Goal: Task Accomplishment & Management: Complete application form

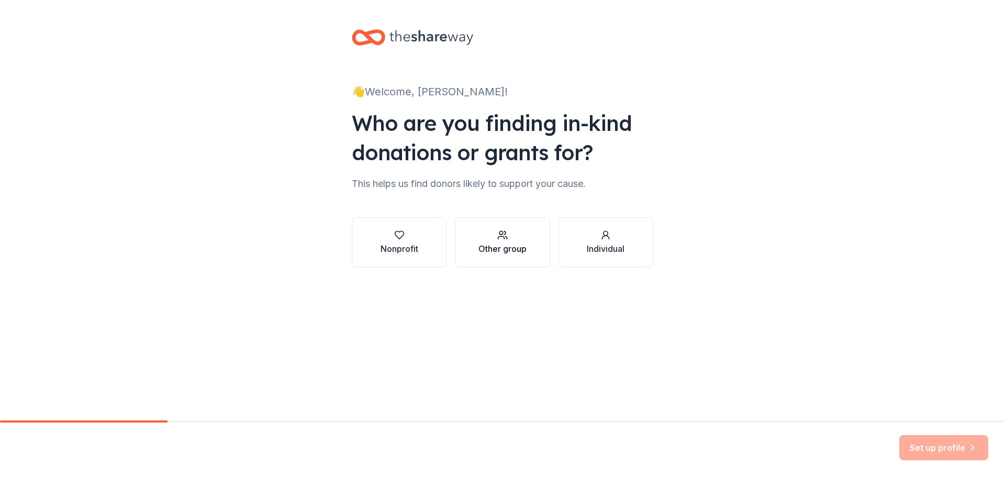
click at [472, 256] on button "Other group" at bounding box center [502, 242] width 95 height 50
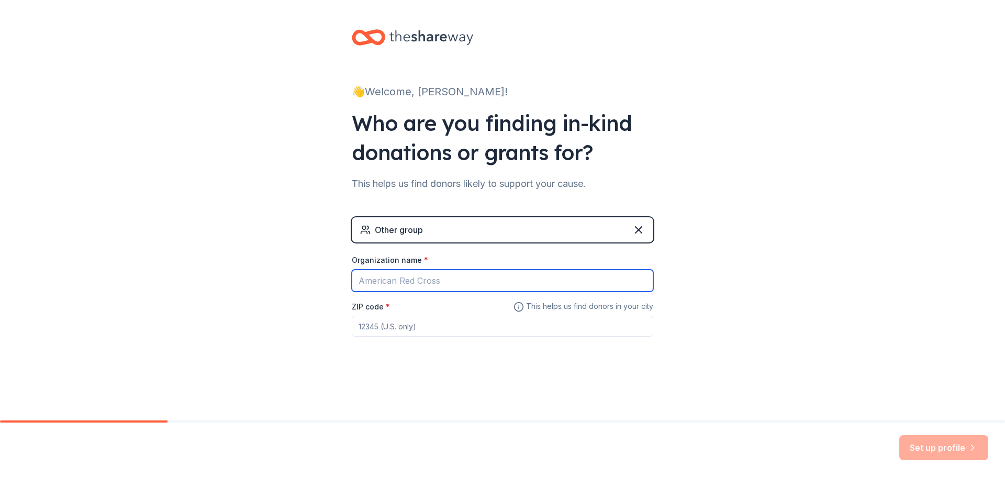
click at [405, 284] on input "Organization name *" at bounding box center [503, 281] width 302 height 22
type input "[PERSON_NAME][GEOGRAPHIC_DATA]"
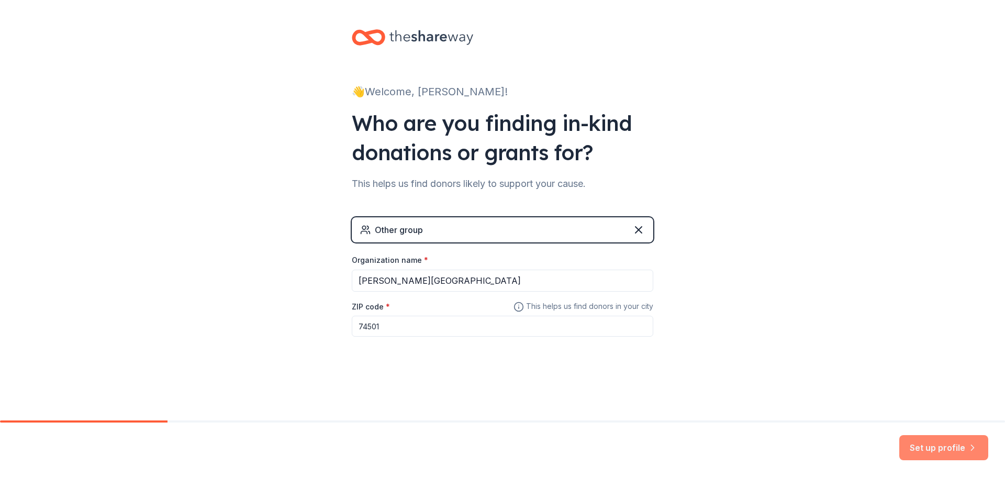
type input "74501"
click at [919, 447] on button "Set up profile" at bounding box center [943, 447] width 89 height 25
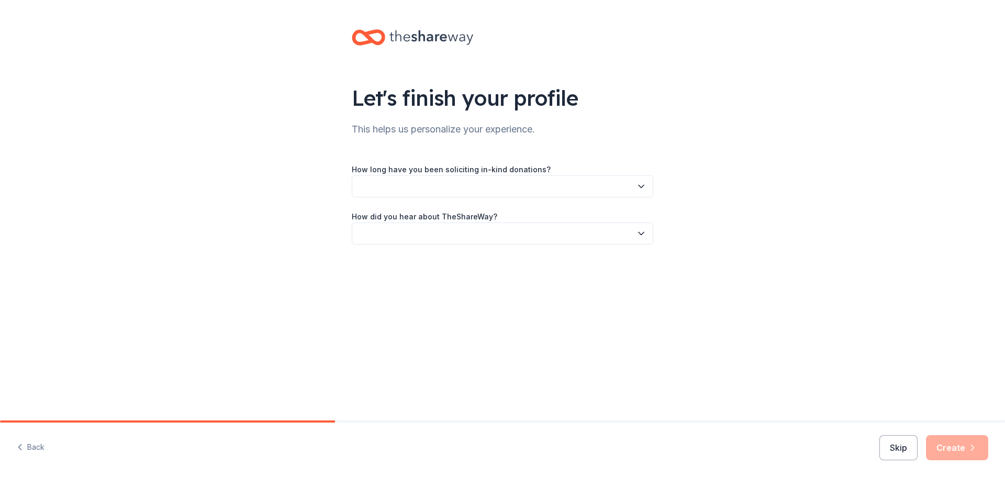
click at [437, 192] on button "button" at bounding box center [503, 186] width 302 height 22
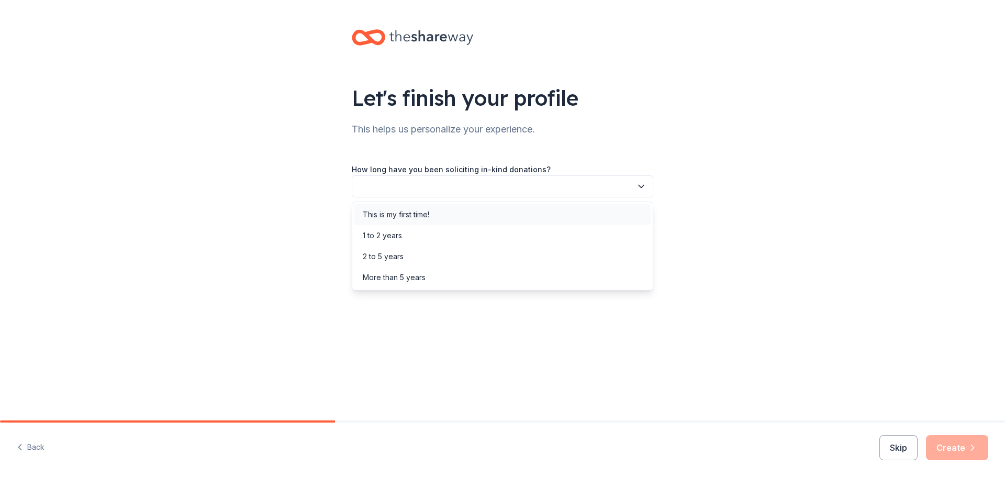
click at [391, 221] on div "This is my first time!" at bounding box center [502, 214] width 296 height 21
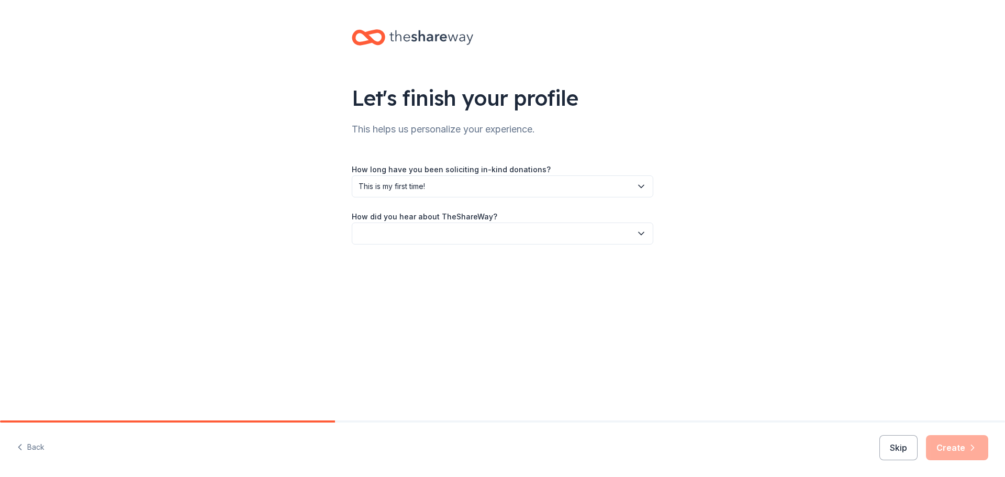
click at [381, 227] on button "button" at bounding box center [503, 233] width 302 height 22
click at [376, 287] on div "Online search" at bounding box center [387, 282] width 48 height 13
click at [958, 450] on button "Create" at bounding box center [957, 447] width 62 height 25
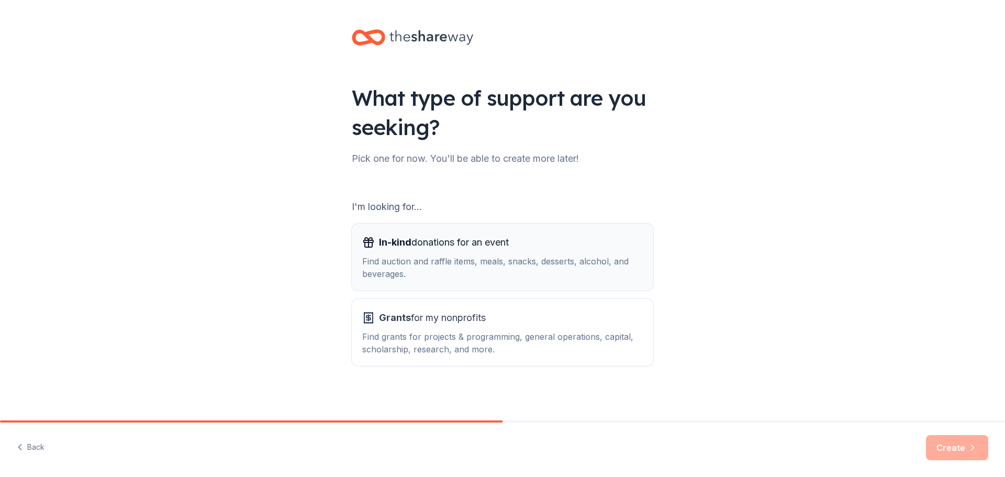
click at [424, 274] on div "Find auction and raffle items, meals, snacks, desserts, alcohol, and beverages." at bounding box center [502, 267] width 281 height 25
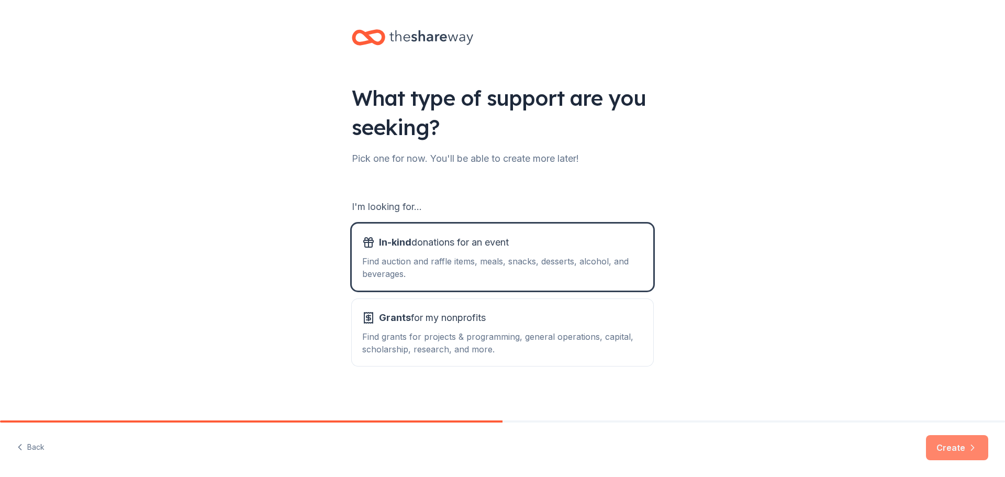
click at [954, 439] on button "Create" at bounding box center [957, 447] width 62 height 25
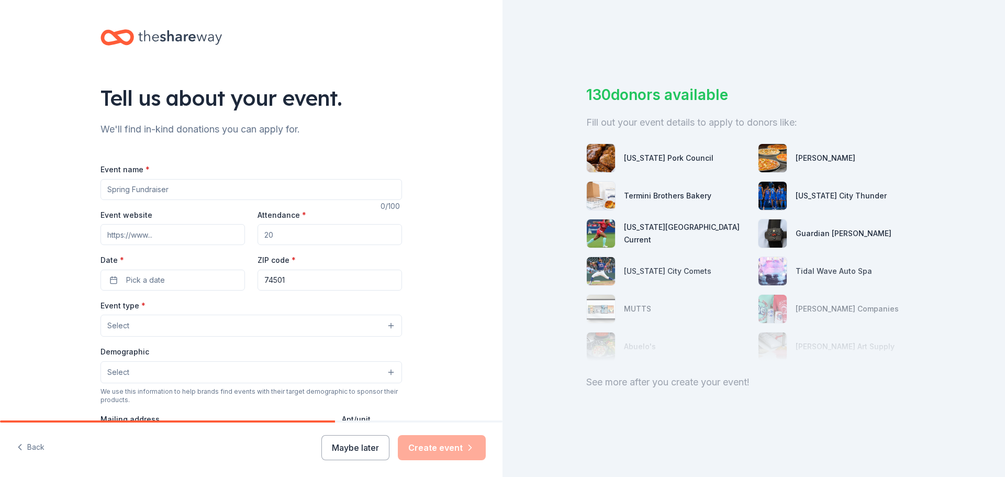
click at [135, 193] on input "Event name *" at bounding box center [252, 189] width 302 height 21
type input "Fall Festival"
type input "[PERSON_NAME][DOMAIN_NAME]"
type input "300"
click at [132, 270] on button "Pick a date" at bounding box center [173, 280] width 144 height 21
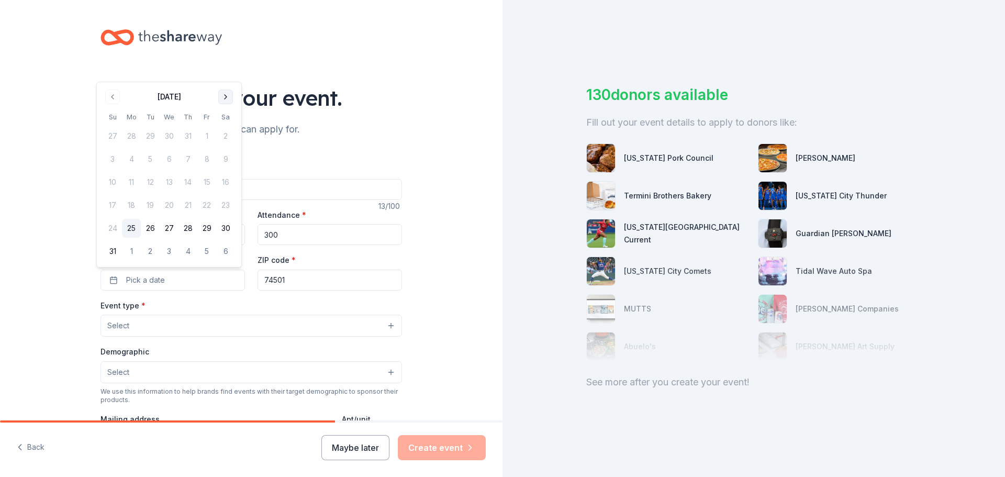
click at [222, 102] on button "Go to next month" at bounding box center [225, 97] width 15 height 15
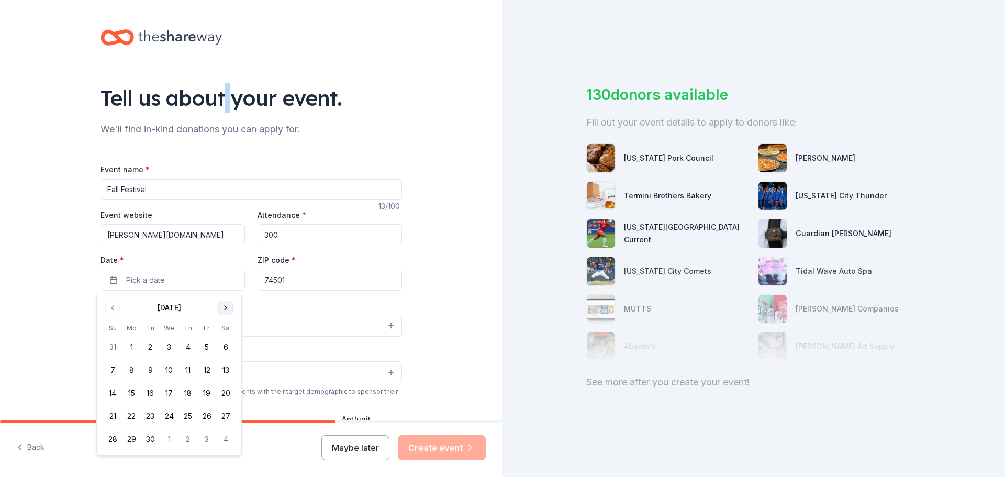
click at [222, 102] on div "Tell us about your event." at bounding box center [252, 97] width 302 height 29
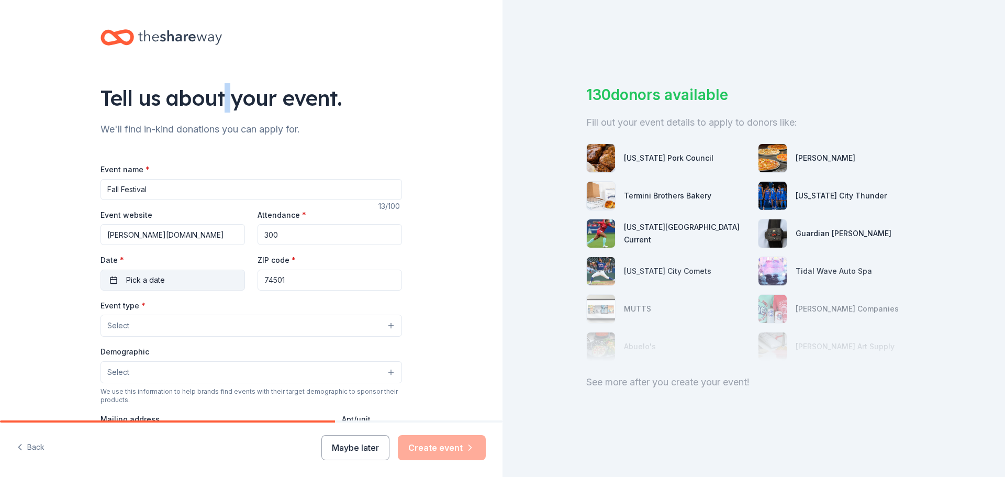
click at [171, 278] on button "Pick a date" at bounding box center [173, 280] width 144 height 21
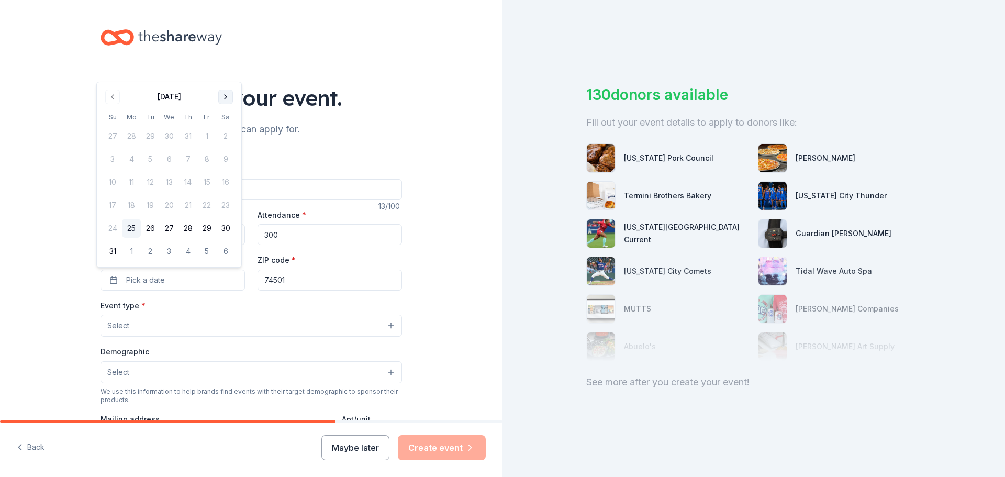
click at [222, 101] on button "Go to next month" at bounding box center [225, 97] width 15 height 15
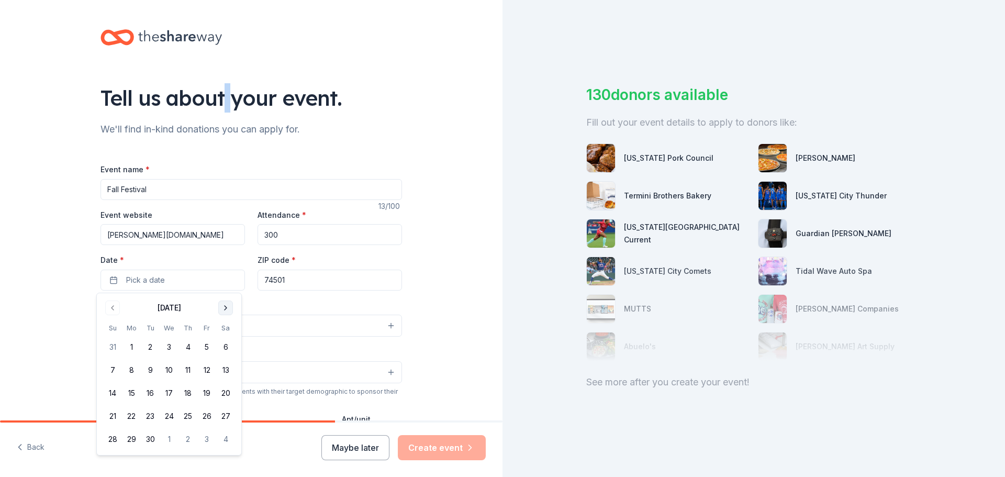
click at [227, 310] on button "Go to next month" at bounding box center [225, 307] width 15 height 15
click at [209, 346] on button "3" at bounding box center [206, 347] width 19 height 19
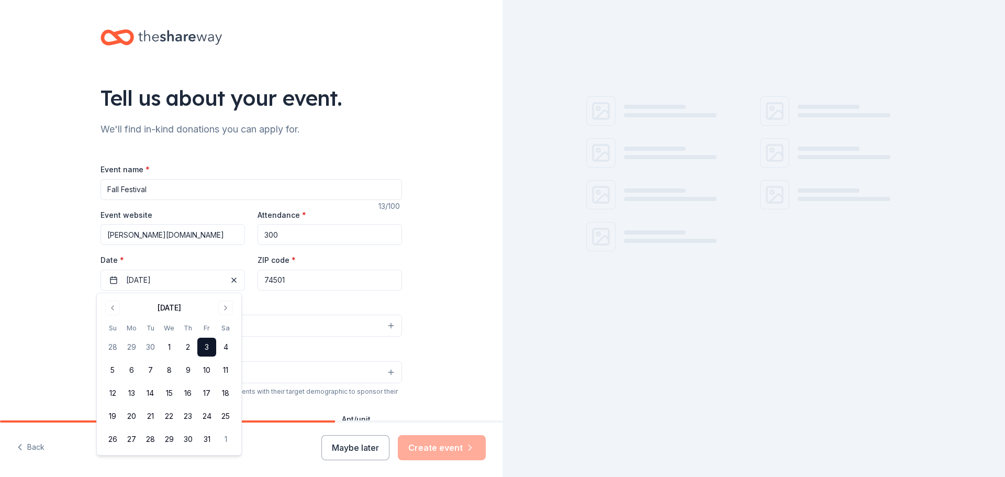
click at [339, 300] on div "Event type * Select" at bounding box center [252, 318] width 302 height 38
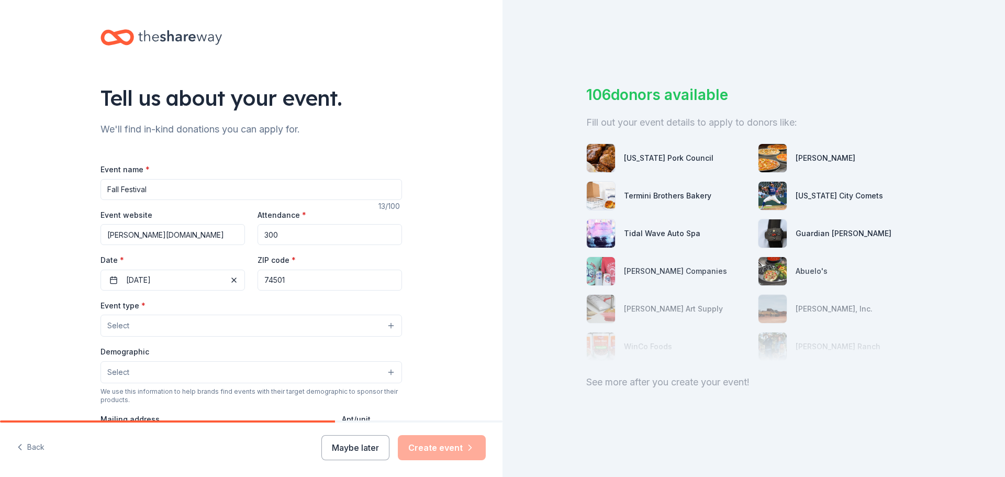
click at [209, 333] on button "Select" at bounding box center [252, 326] width 302 height 22
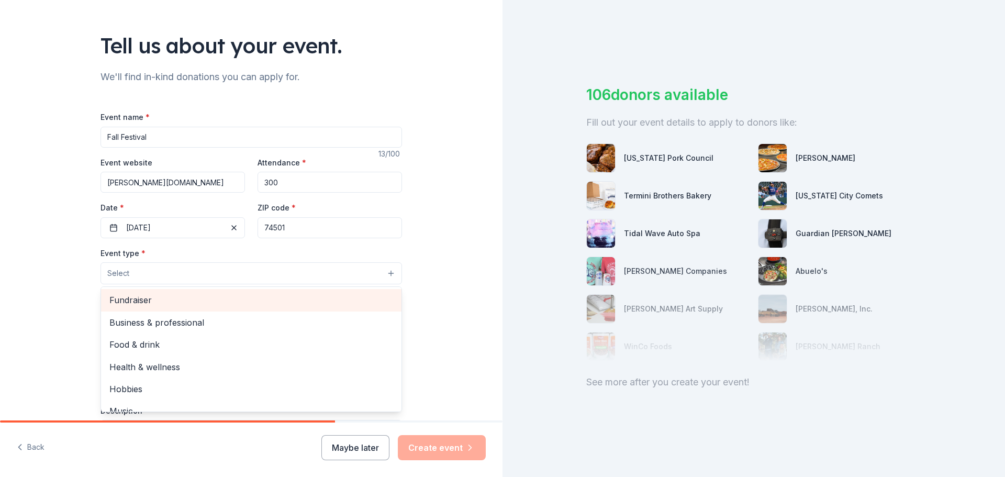
click at [137, 303] on span "Fundraiser" at bounding box center [251, 300] width 284 height 14
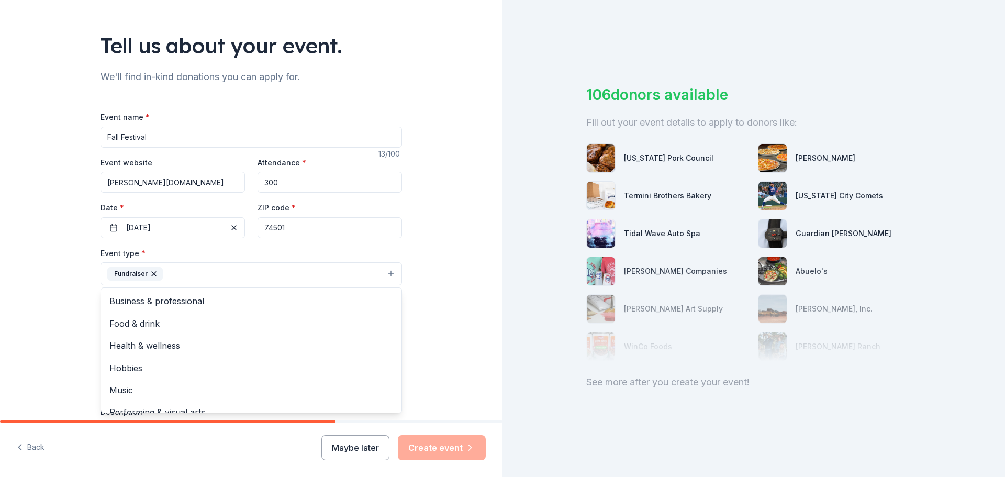
click at [434, 278] on div "Tell us about your event. We'll find in-kind donations you can apply for. Event…" at bounding box center [251, 297] width 503 height 698
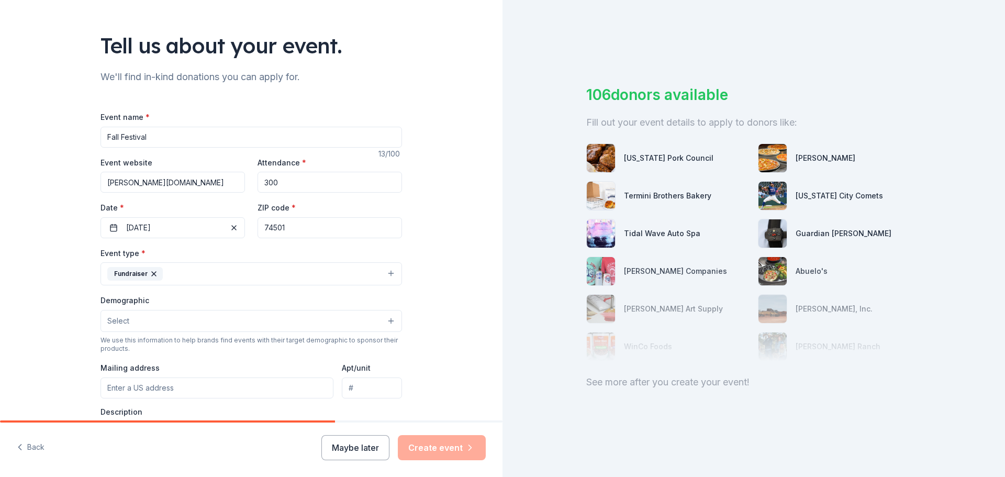
click at [160, 317] on button "Select" at bounding box center [252, 321] width 302 height 22
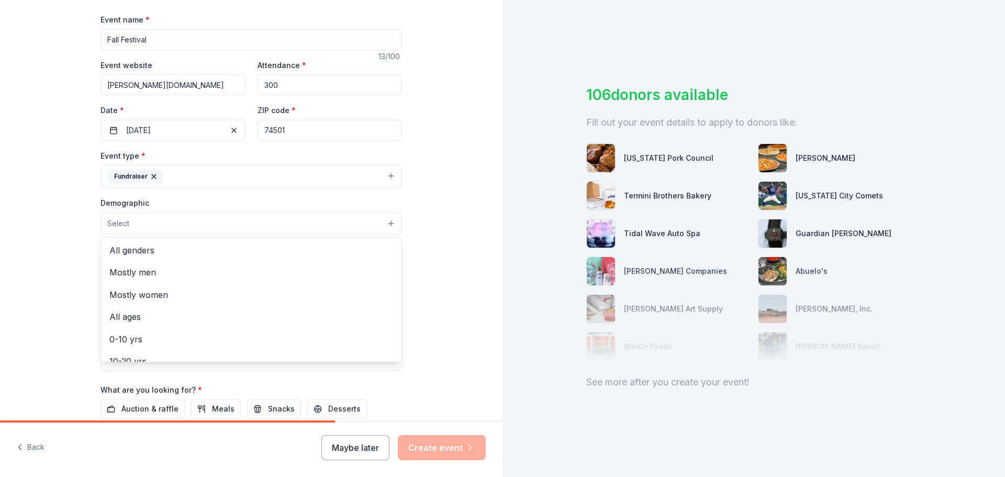
scroll to position [157, 0]
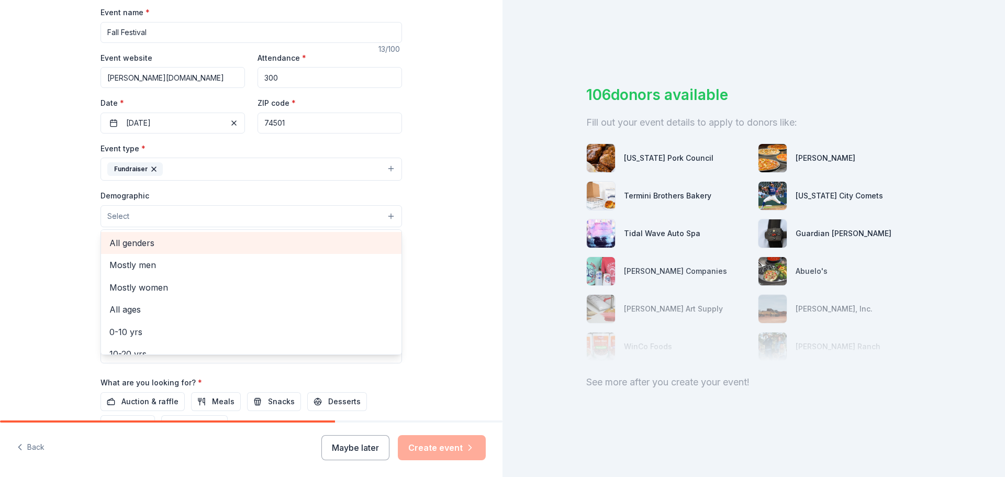
click at [121, 248] on span "All genders" at bounding box center [251, 243] width 284 height 14
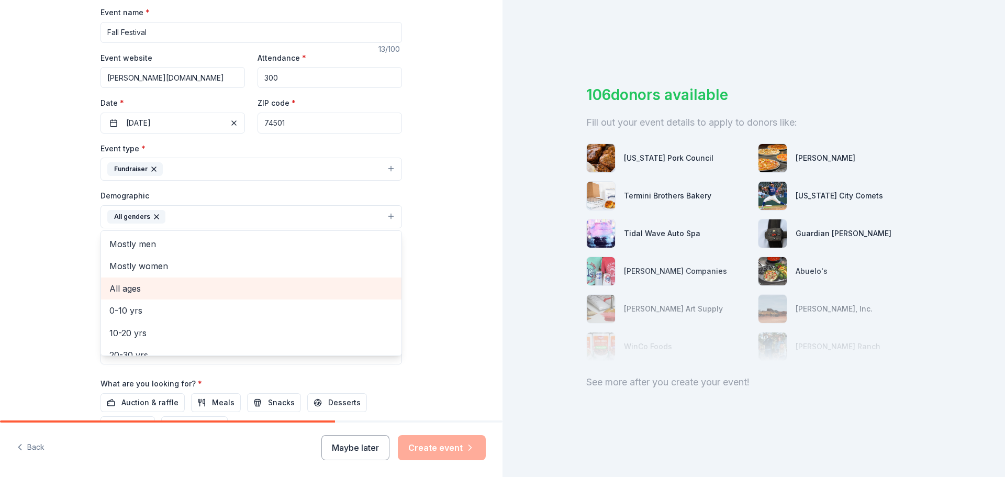
click at [122, 291] on span "All ages" at bounding box center [251, 289] width 284 height 14
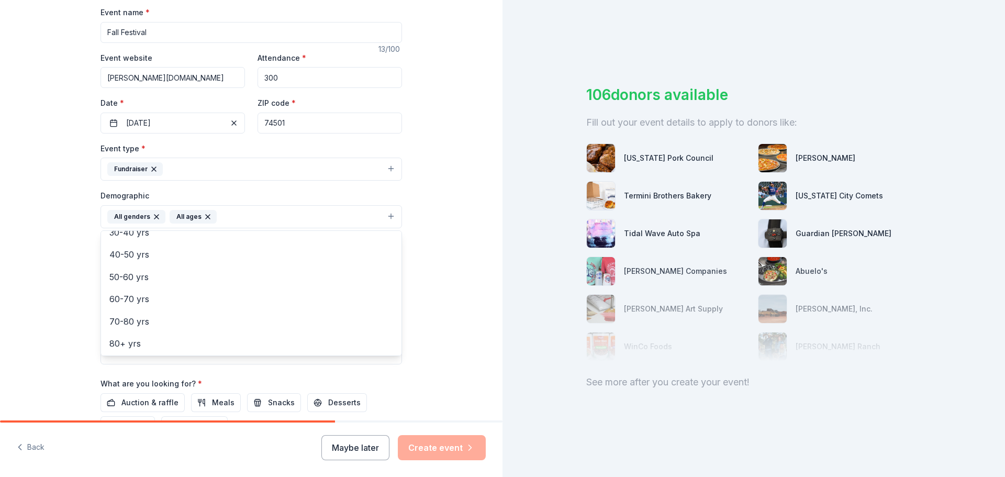
scroll to position [124, 0]
click at [420, 261] on div "Tell us about your event. We'll find in-kind donations you can apply for. Event…" at bounding box center [251, 192] width 503 height 699
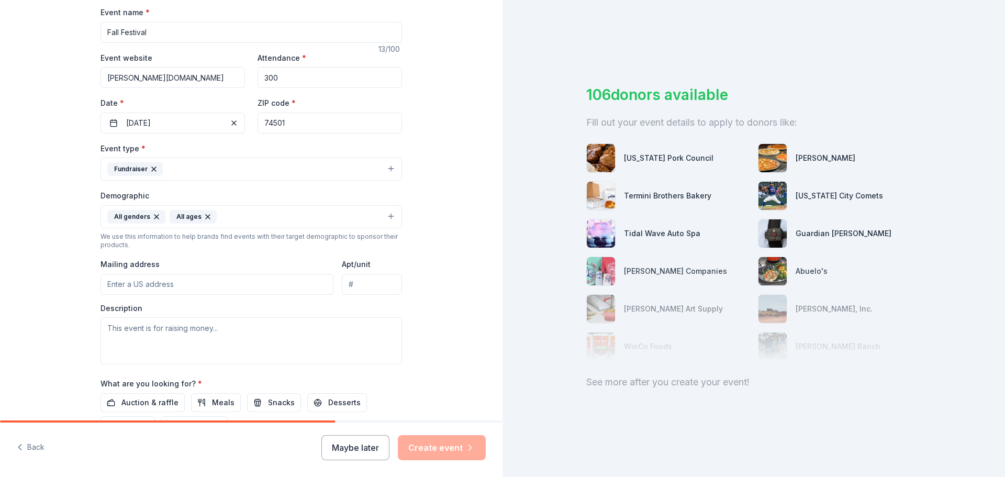
click at [165, 283] on input "Mailing address" at bounding box center [217, 284] width 233 height 21
type input "[STREET_ADDRESS][US_STATE][PERSON_NAME]"
click at [162, 328] on textarea at bounding box center [252, 340] width 302 height 47
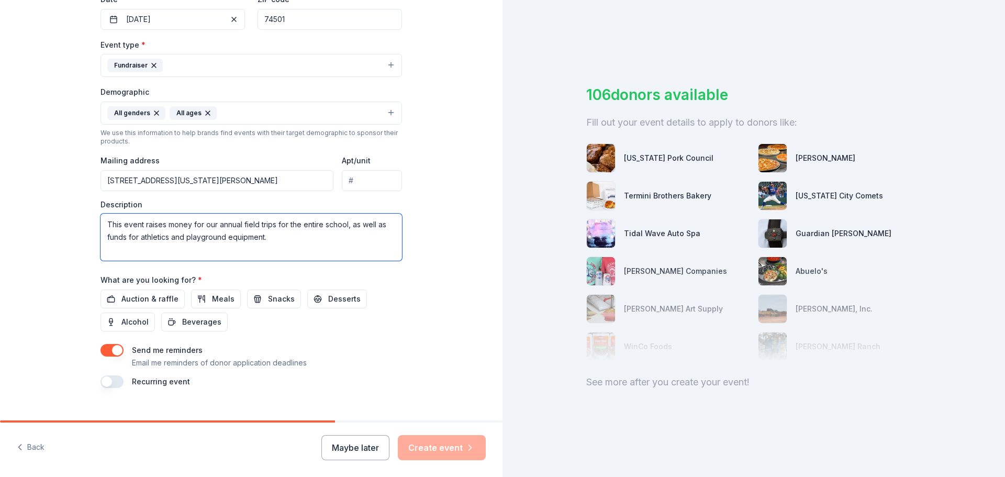
scroll to position [262, 0]
type textarea "This event raises money for our annual field trips for the entire school, as we…"
click at [141, 295] on span "Auction & raffle" at bounding box center [149, 298] width 57 height 13
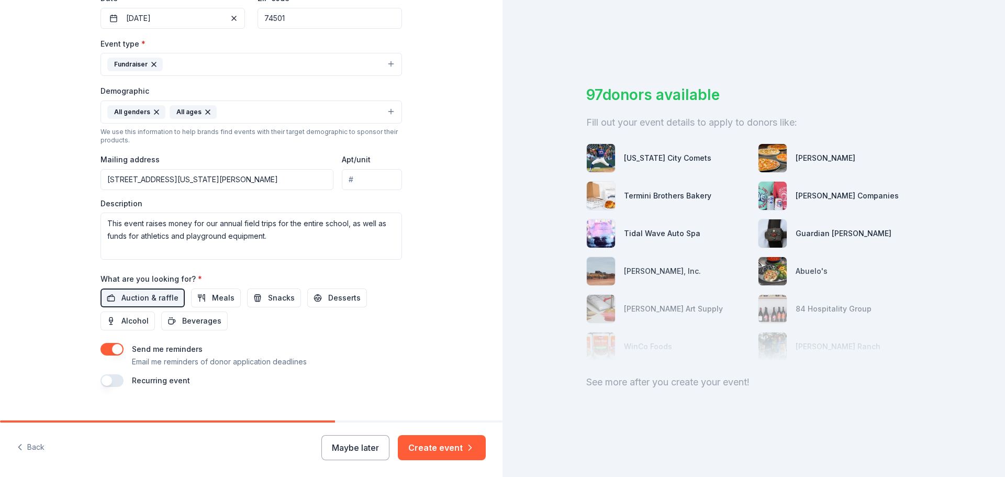
click at [115, 382] on button "button" at bounding box center [112, 380] width 23 height 13
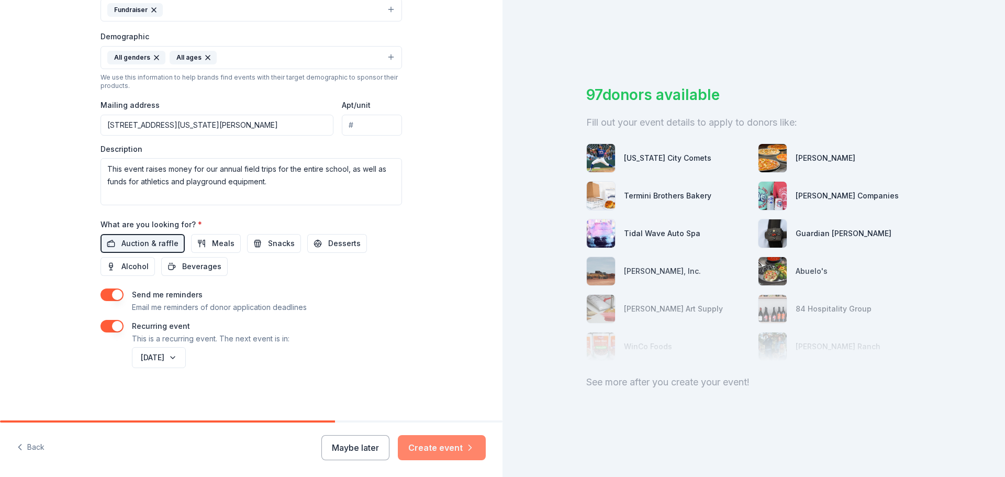
click at [467, 444] on icon "button" at bounding box center [470, 447] width 10 height 10
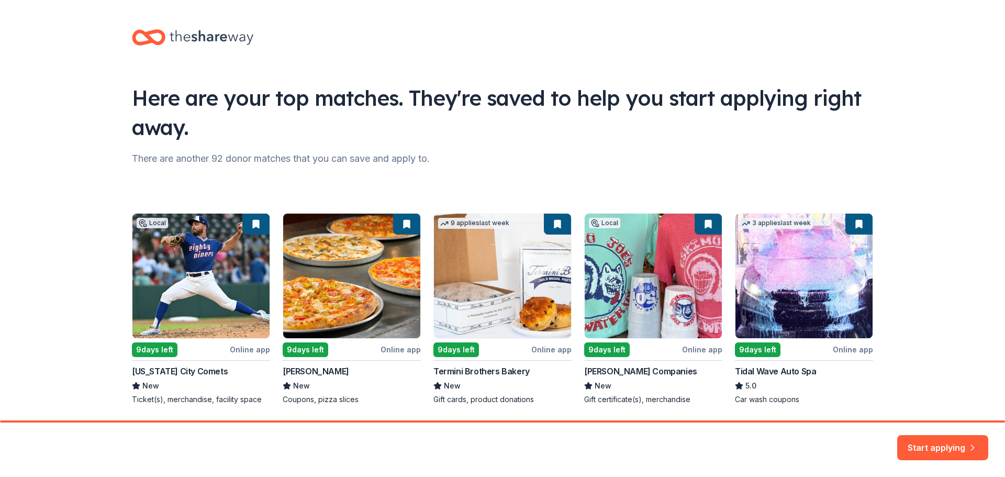
click at [958, 448] on button "Start applying" at bounding box center [942, 441] width 91 height 25
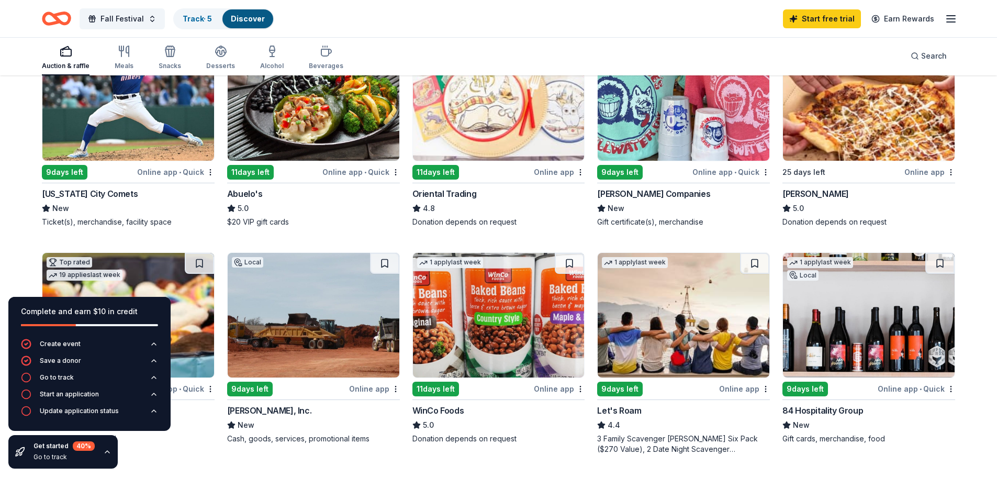
scroll to position [105, 0]
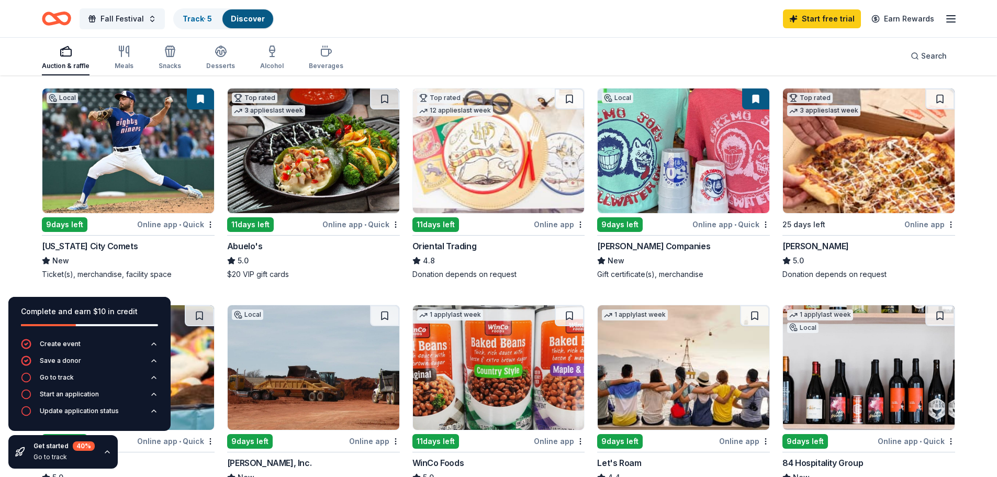
click at [868, 158] on img at bounding box center [869, 150] width 172 height 125
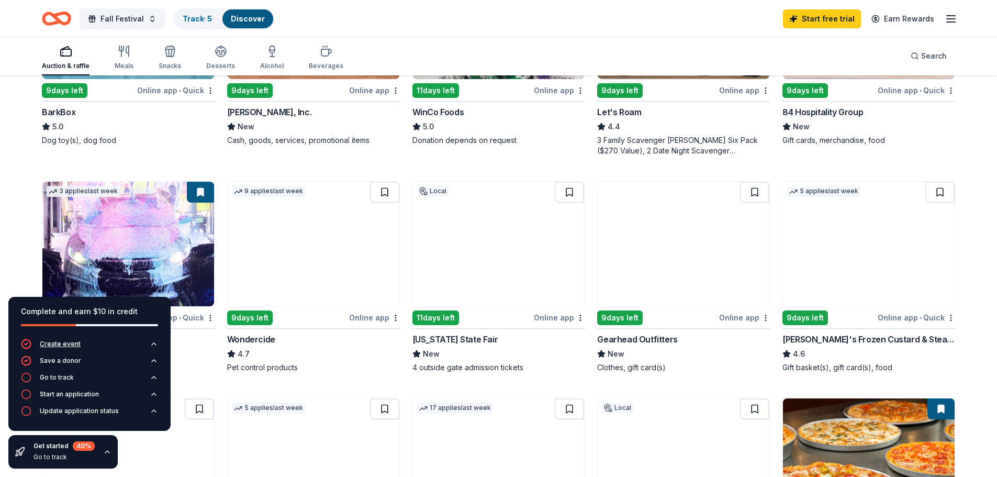
scroll to position [471, 0]
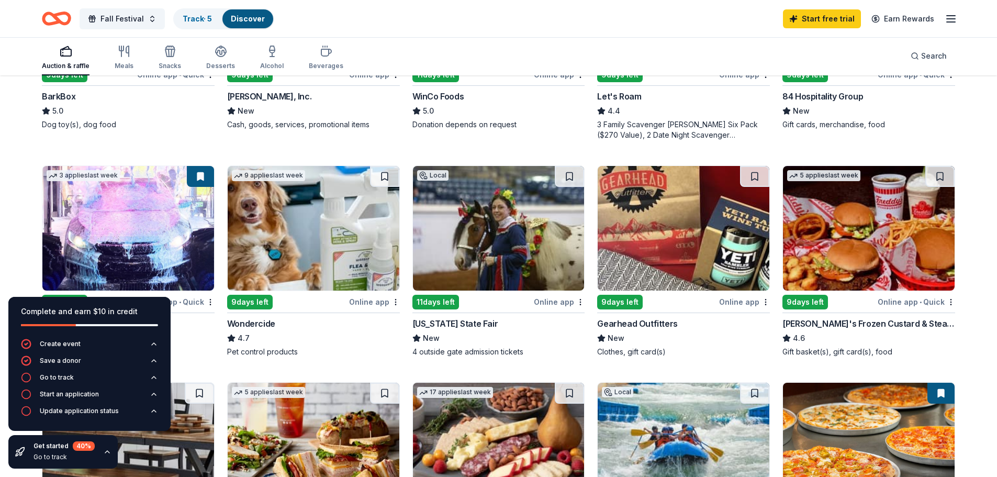
click at [531, 256] on img at bounding box center [499, 228] width 172 height 125
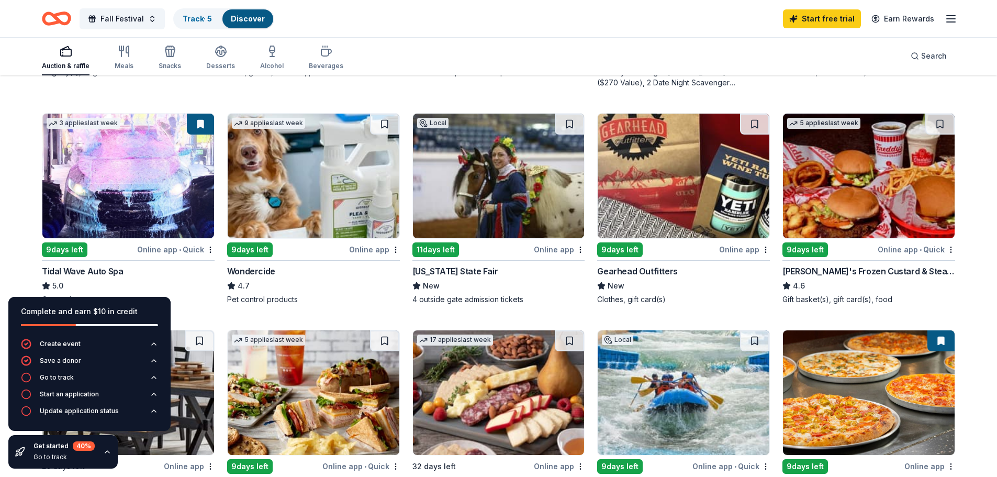
scroll to position [576, 0]
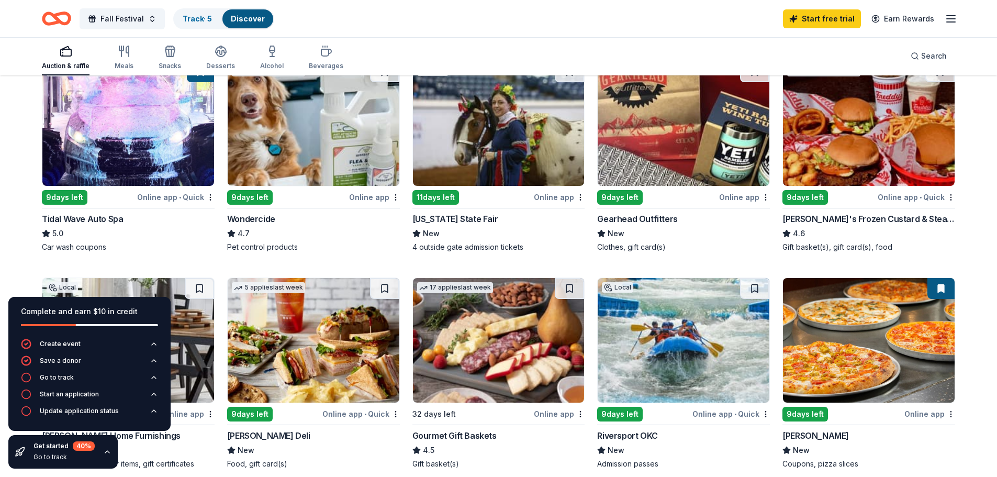
click at [844, 142] on img at bounding box center [869, 123] width 172 height 125
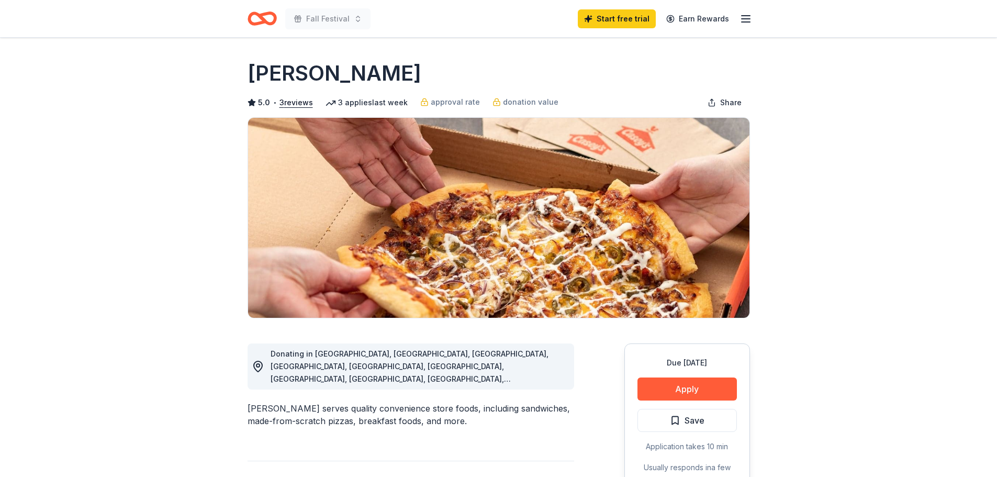
scroll to position [52, 0]
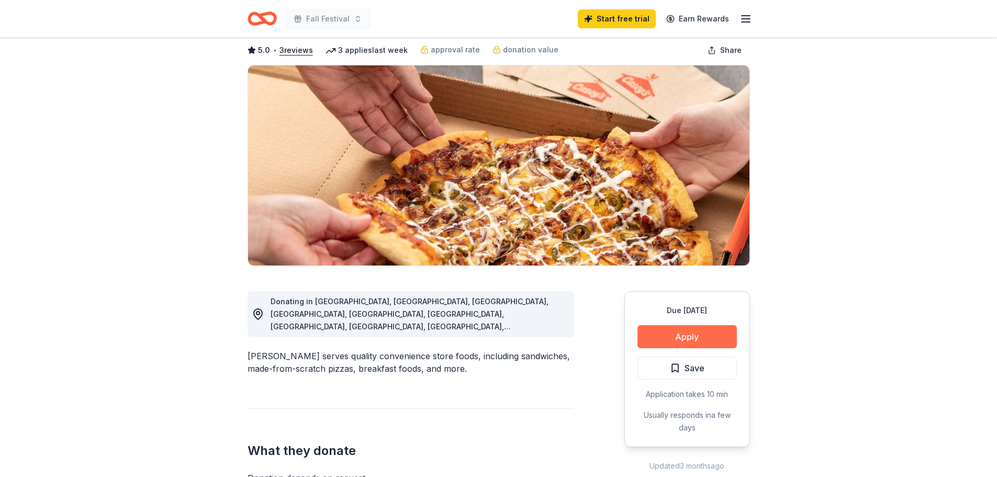
click at [644, 334] on button "Apply" at bounding box center [687, 336] width 99 height 23
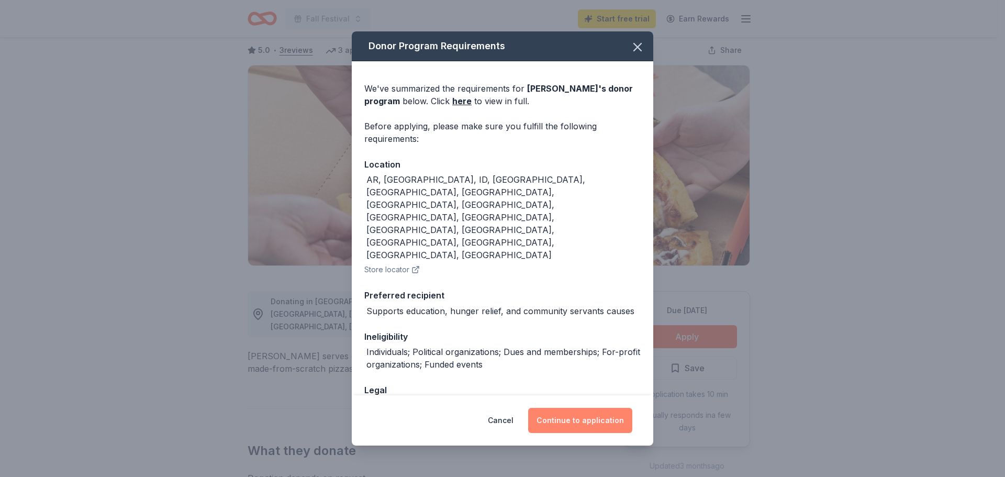
click at [577, 414] on button "Continue to application" at bounding box center [580, 420] width 104 height 25
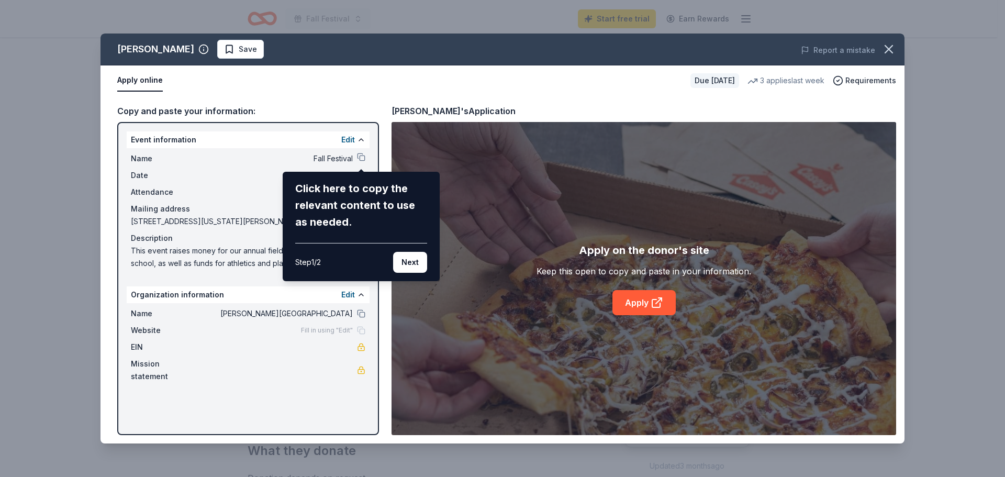
click at [364, 237] on div "Click here to copy the relevant content to use as needed. Step 1 / 2 Next" at bounding box center [361, 226] width 132 height 93
click at [422, 261] on button "Next" at bounding box center [410, 262] width 34 height 21
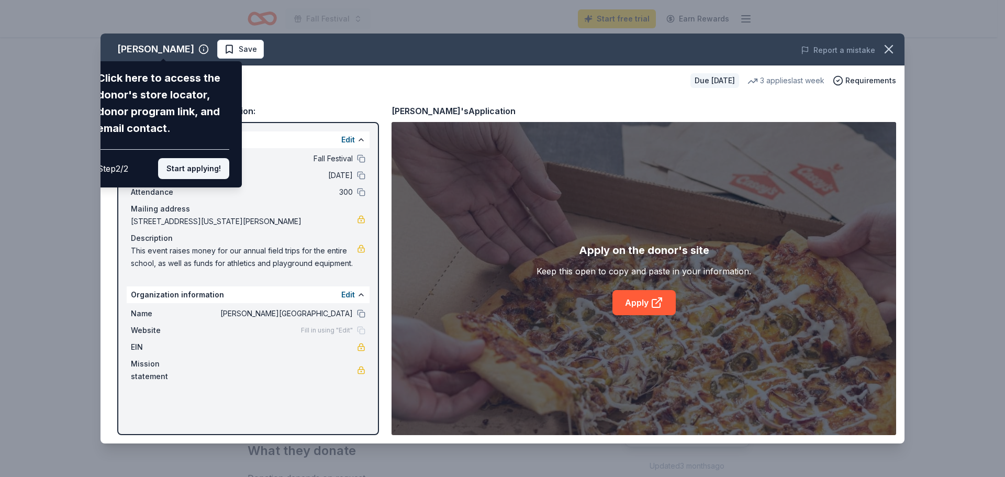
click at [197, 170] on button "Start applying!" at bounding box center [193, 168] width 71 height 21
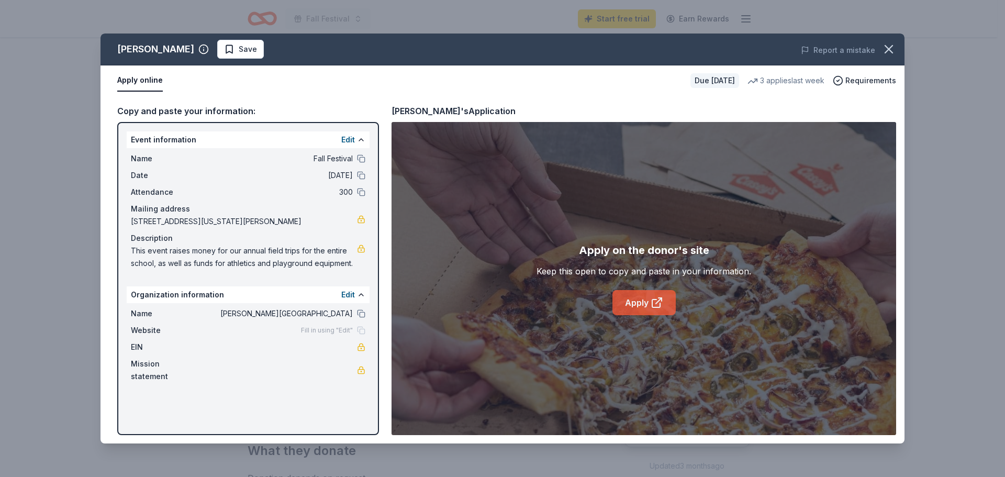
click at [627, 305] on link "Apply" at bounding box center [643, 302] width 63 height 25
click at [183, 143] on div "Event information Edit" at bounding box center [248, 139] width 243 height 17
click at [169, 113] on div "Copy and paste your information:" at bounding box center [248, 111] width 262 height 14
click at [132, 77] on button "Apply online" at bounding box center [140, 81] width 46 height 22
click at [144, 76] on button "Apply online" at bounding box center [140, 81] width 46 height 22
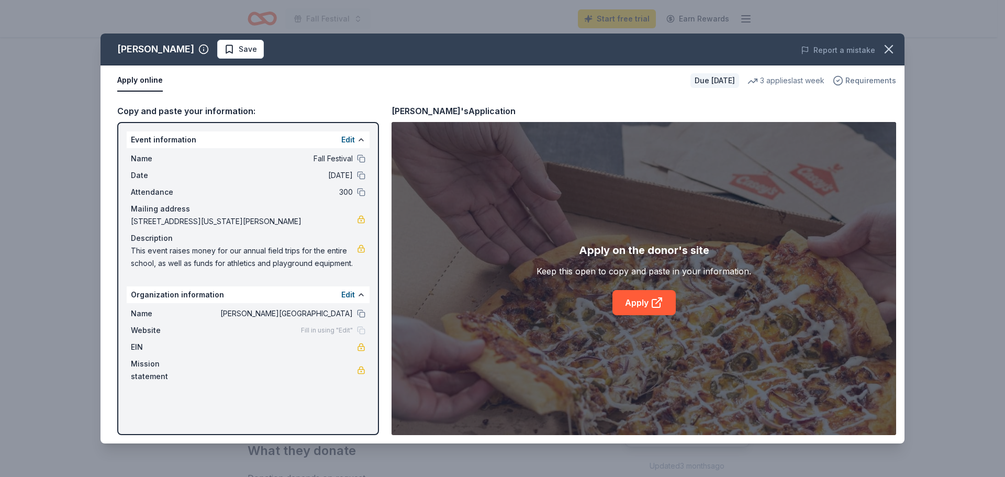
click at [859, 82] on span "Requirements" at bounding box center [870, 80] width 51 height 13
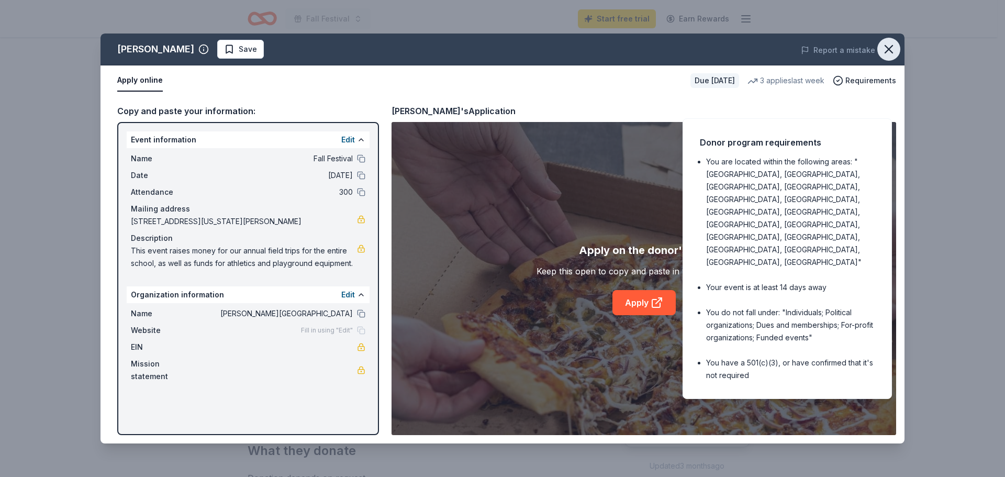
click at [889, 53] on icon "button" at bounding box center [888, 49] width 15 height 15
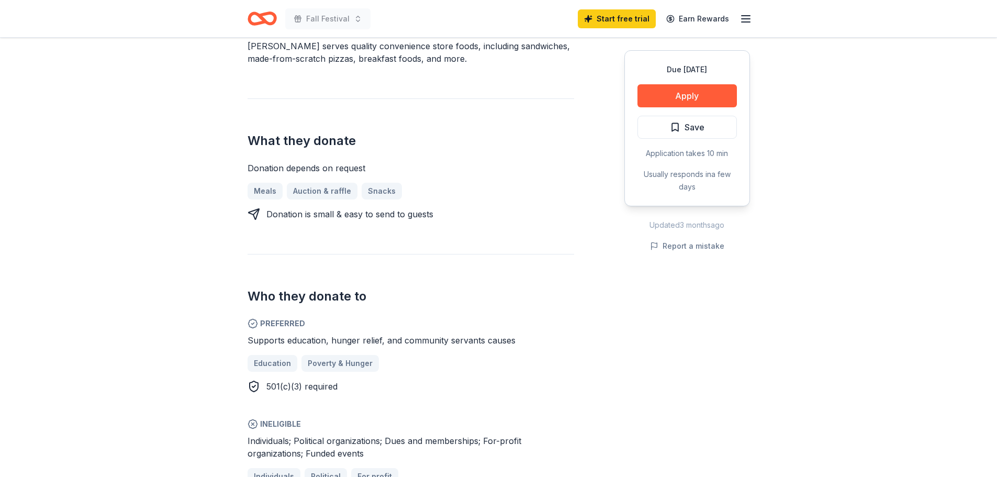
scroll to position [366, 0]
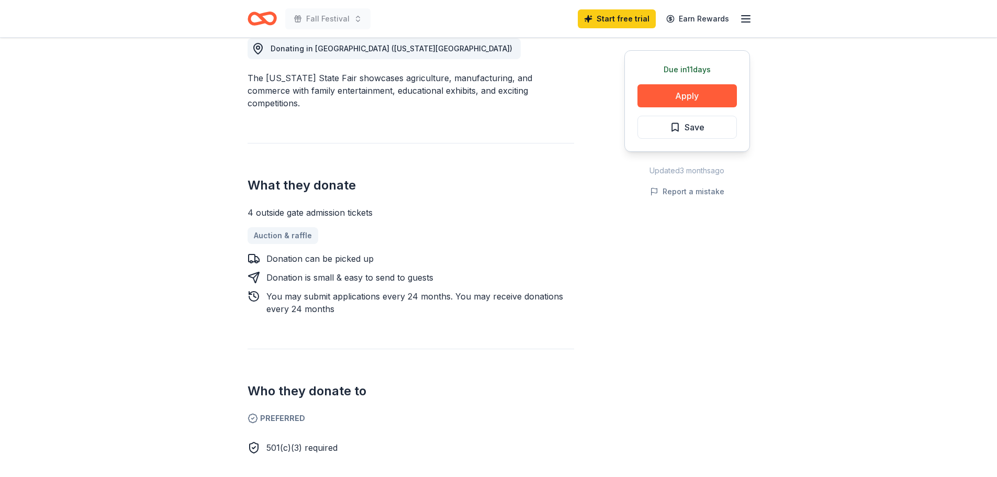
scroll to position [314, 0]
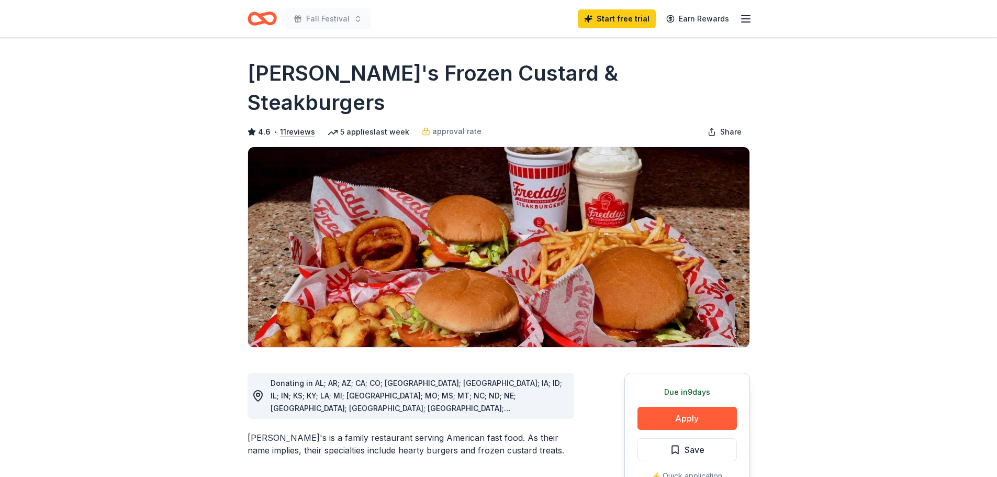
scroll to position [314, 0]
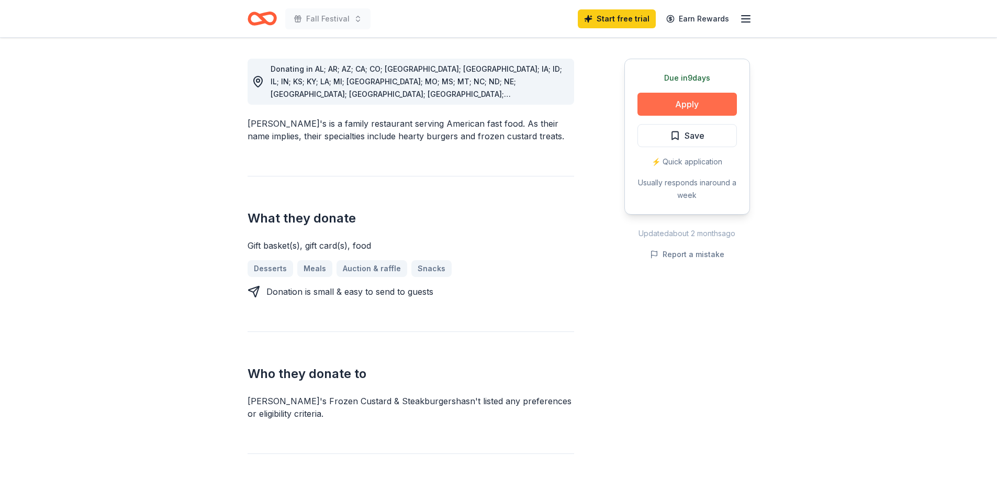
click at [695, 93] on button "Apply" at bounding box center [687, 104] width 99 height 23
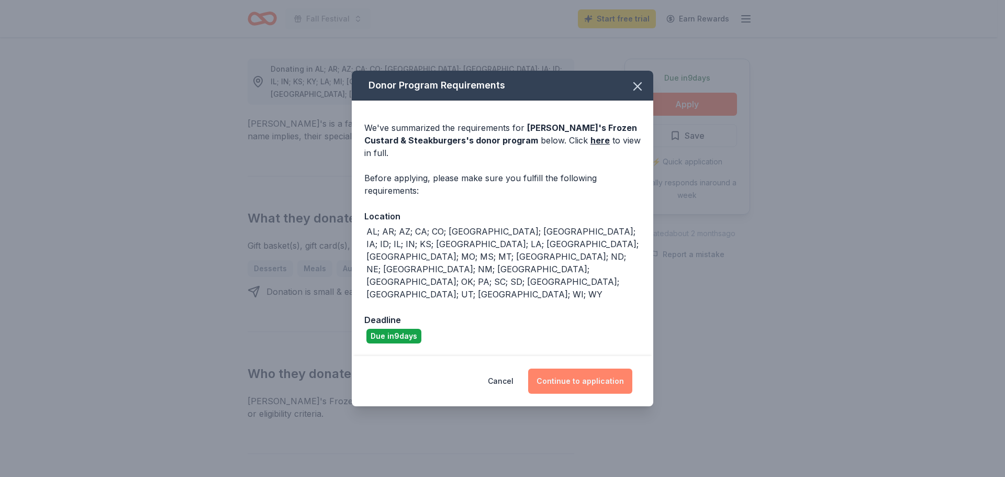
click at [574, 369] on button "Continue to application" at bounding box center [580, 381] width 104 height 25
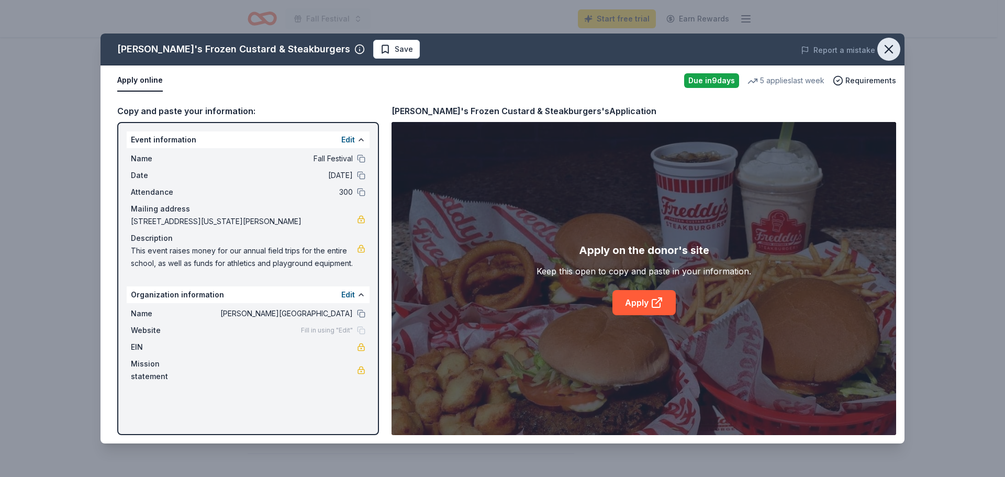
click at [887, 49] on icon "button" at bounding box center [888, 49] width 15 height 15
